Goal: Information Seeking & Learning: Learn about a topic

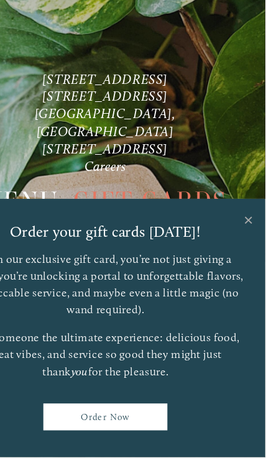
scroll to position [47, 0]
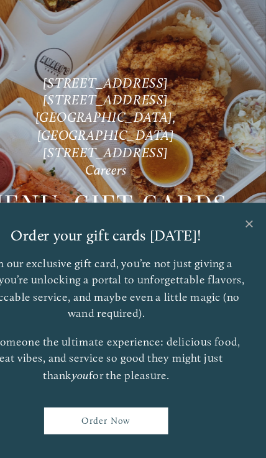
click at [240, 245] on link "Close" at bounding box center [252, 262] width 24 height 35
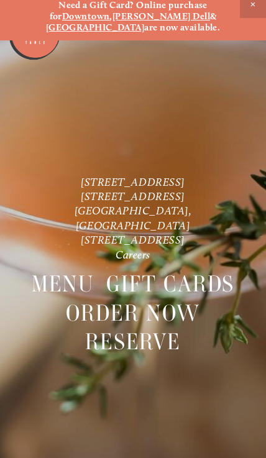
scroll to position [0, 0]
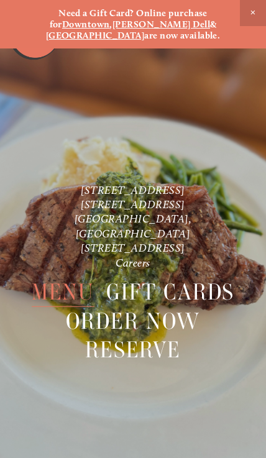
click at [260, 20] on span "Close Announcement" at bounding box center [253, 13] width 26 height 26
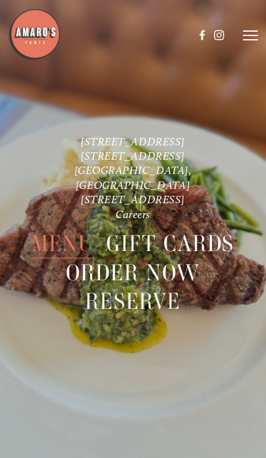
click at [255, 39] on icon at bounding box center [250, 35] width 15 height 11
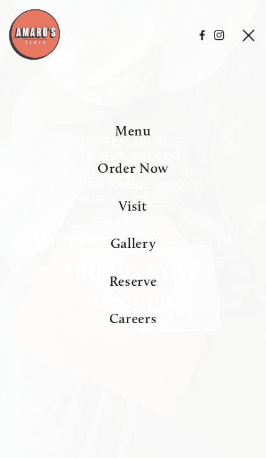
click at [150, 139] on span "Menu" at bounding box center [133, 130] width 36 height 17
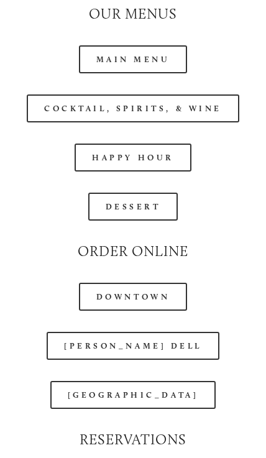
scroll to position [1423, 0]
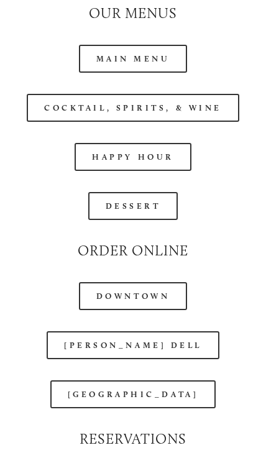
click at [163, 387] on link "[GEOGRAPHIC_DATA]" at bounding box center [132, 394] width 165 height 28
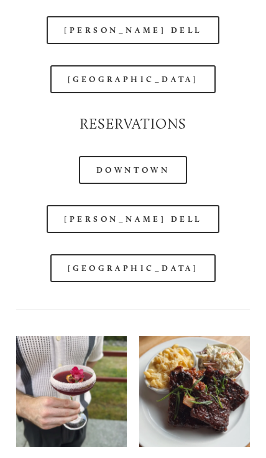
scroll to position [1739, 0]
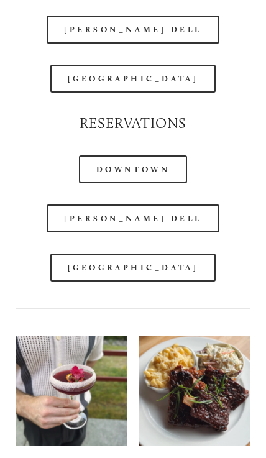
click at [170, 270] on link "[GEOGRAPHIC_DATA]" at bounding box center [132, 268] width 165 height 28
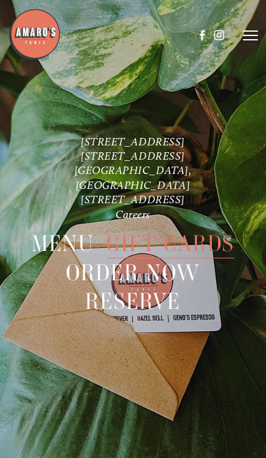
click at [254, 37] on icon at bounding box center [250, 35] width 15 height 11
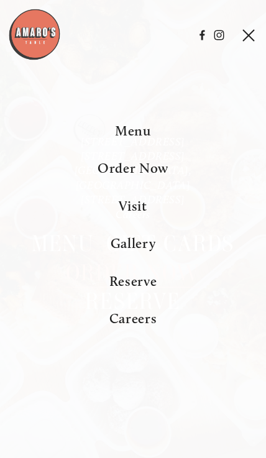
click at [122, 139] on span "Menu" at bounding box center [133, 130] width 36 height 17
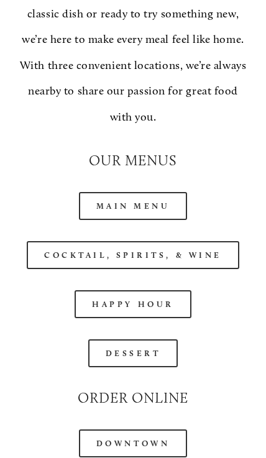
scroll to position [1318, 0]
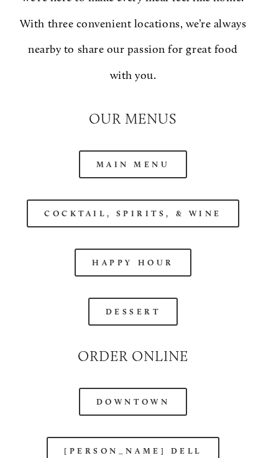
click at [178, 250] on link "Happy Hour" at bounding box center [133, 263] width 117 height 28
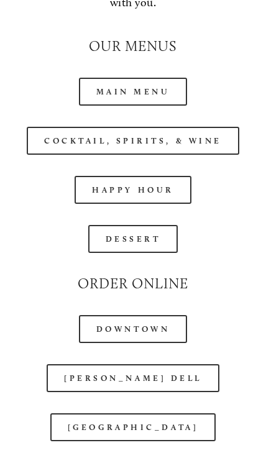
scroll to position [1391, 0]
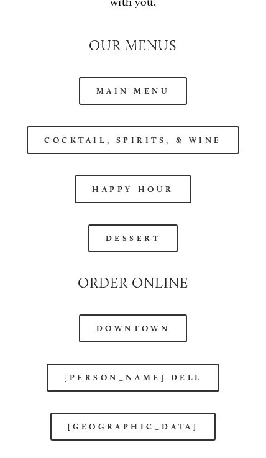
click at [104, 77] on link "Main Menu" at bounding box center [133, 91] width 109 height 28
